Goal: Task Accomplishment & Management: Use online tool/utility

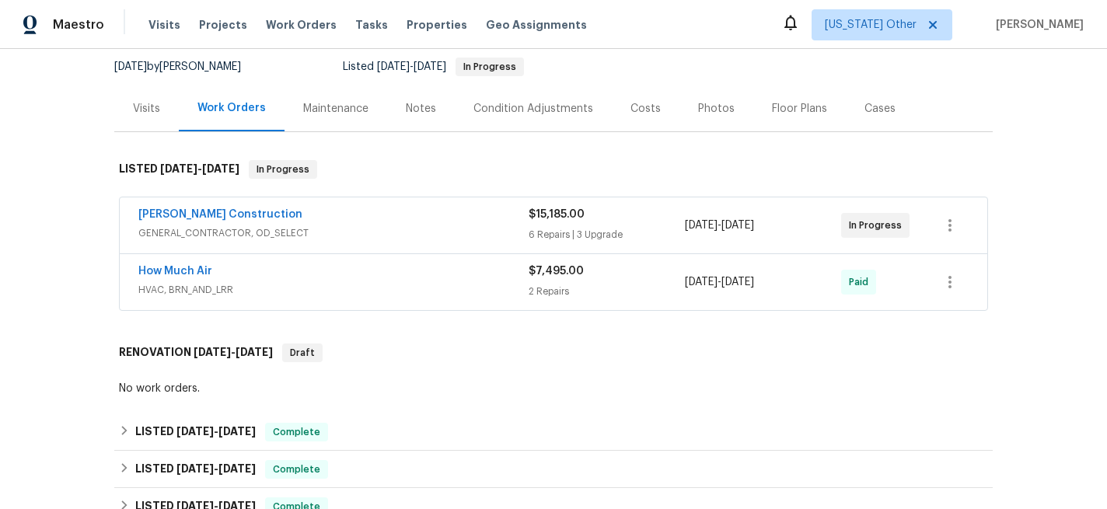
scroll to position [150, 0]
click at [432, 231] on span "GENERAL_CONTRACTOR, OD_SELECT" at bounding box center [333, 234] width 390 height 16
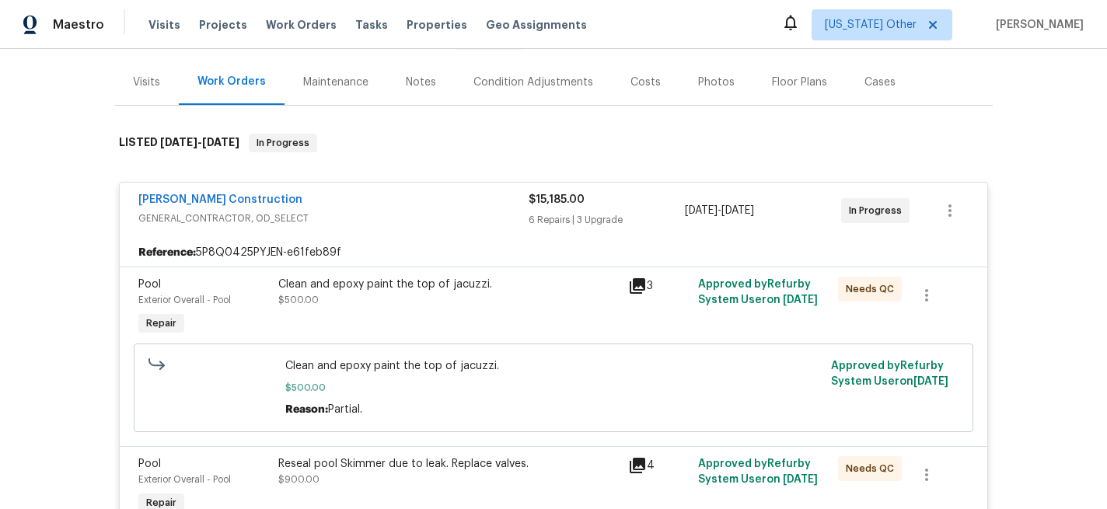
scroll to position [190, 0]
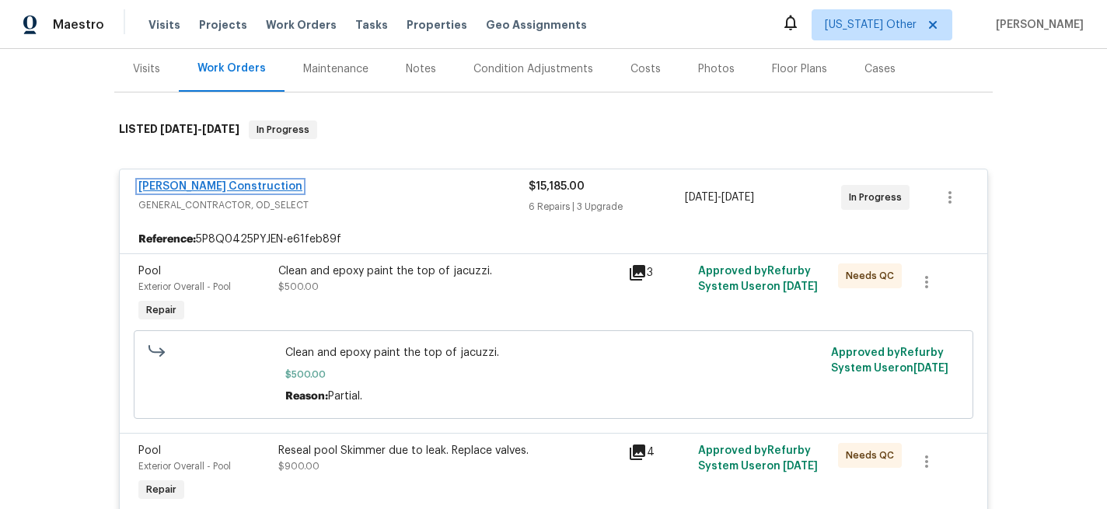
click at [208, 187] on link "[PERSON_NAME] Construction" at bounding box center [220, 186] width 164 height 11
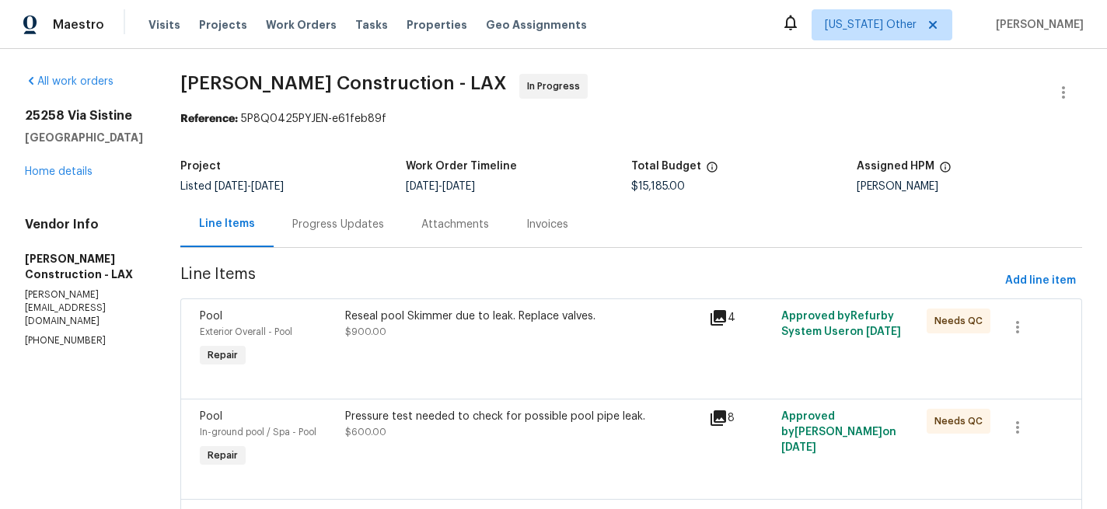
click at [384, 221] on div "Progress Updates" at bounding box center [338, 225] width 92 height 16
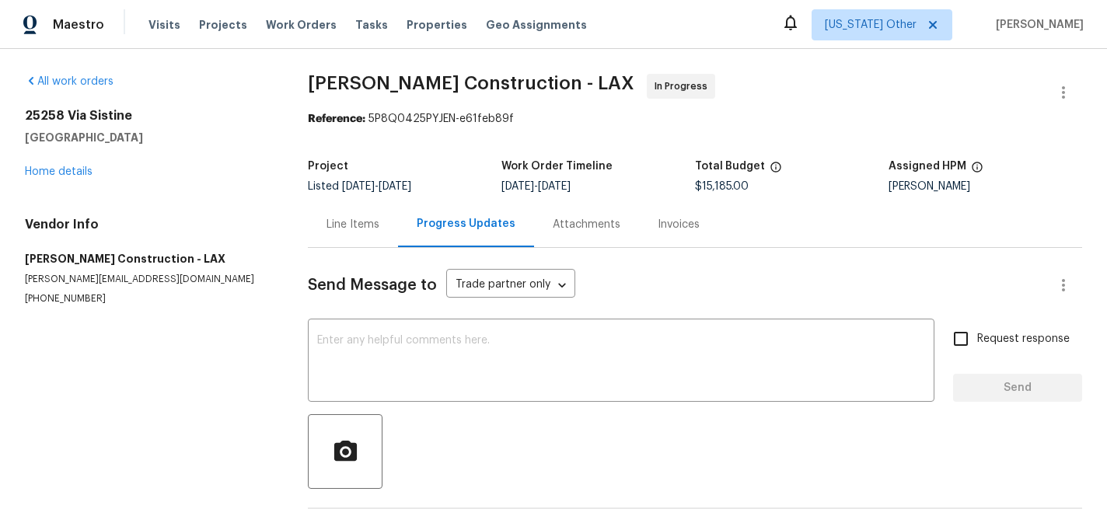
scroll to position [68, 0]
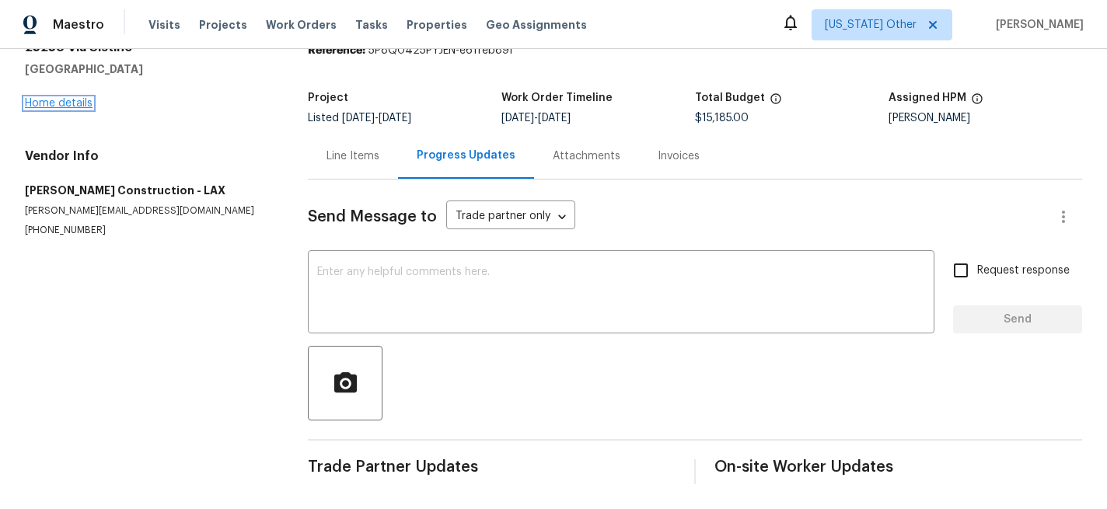
click at [75, 103] on link "Home details" at bounding box center [59, 103] width 68 height 11
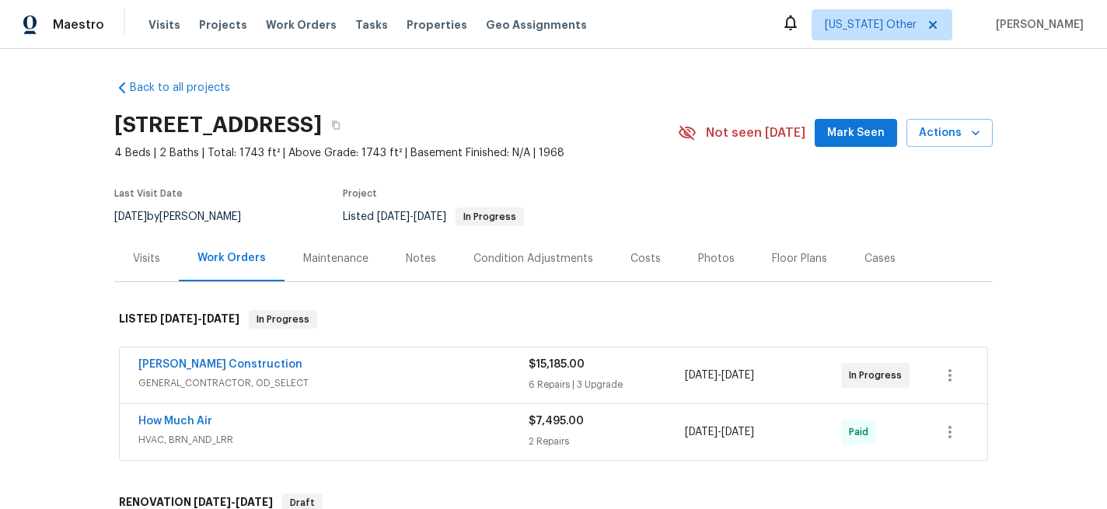
click at [321, 432] on span "HVAC, BRN_AND_LRR" at bounding box center [333, 440] width 390 height 16
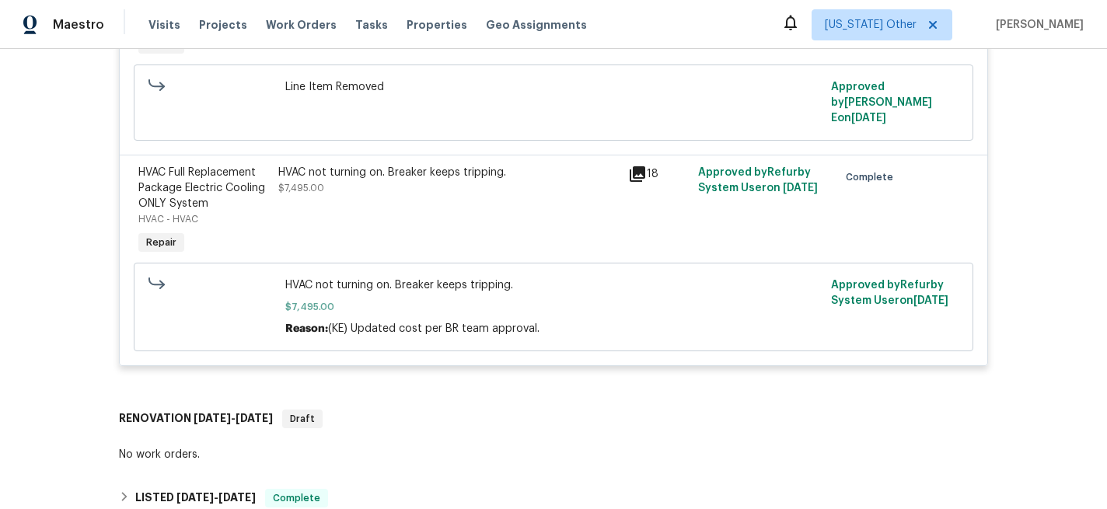
scroll to position [519, 0]
